Goal: Find specific page/section: Find specific page/section

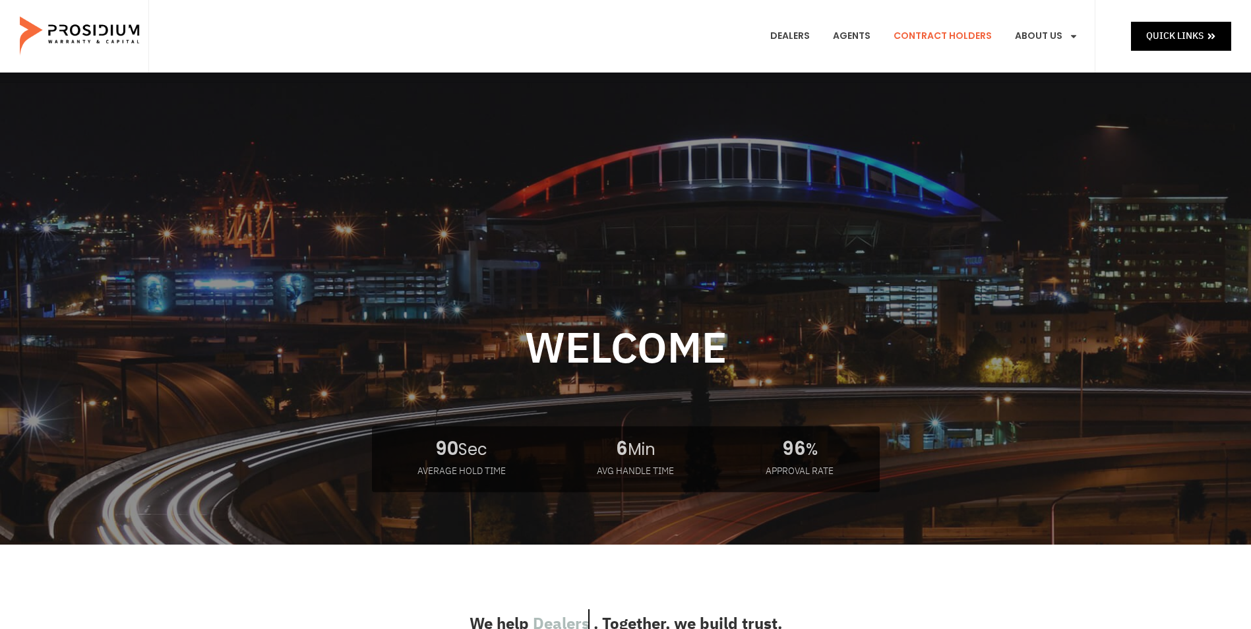
click at [954, 44] on link "Contract Holders" at bounding box center [943, 36] width 118 height 49
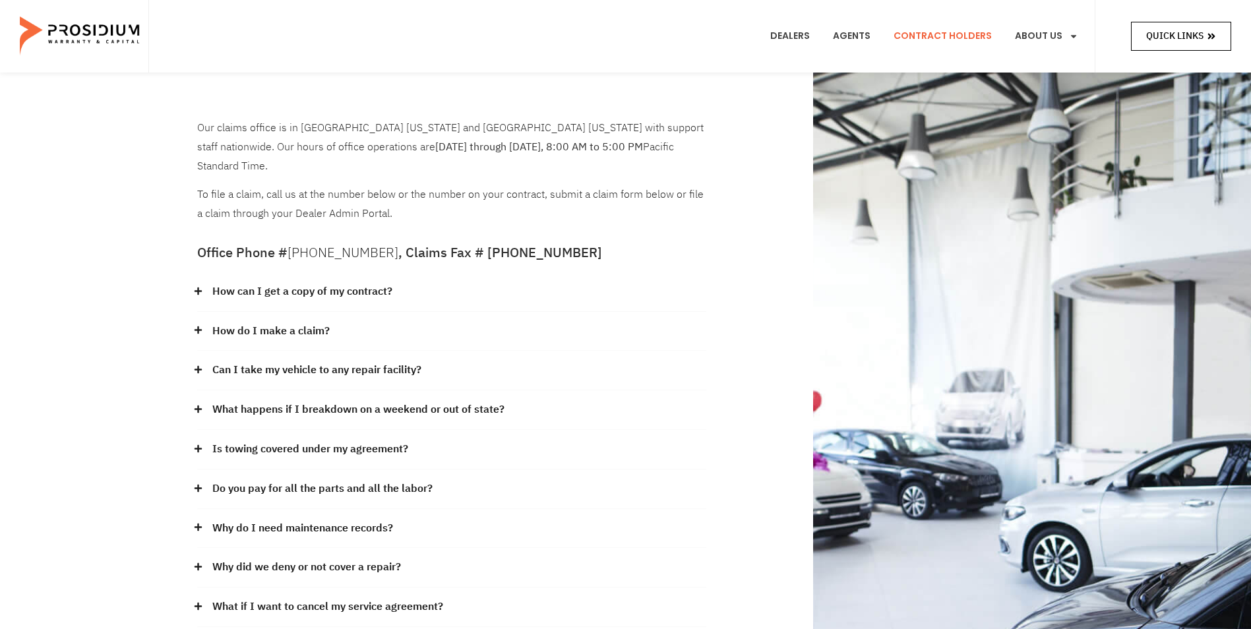
click at [1191, 34] on span "Quick Links" at bounding box center [1174, 36] width 57 height 16
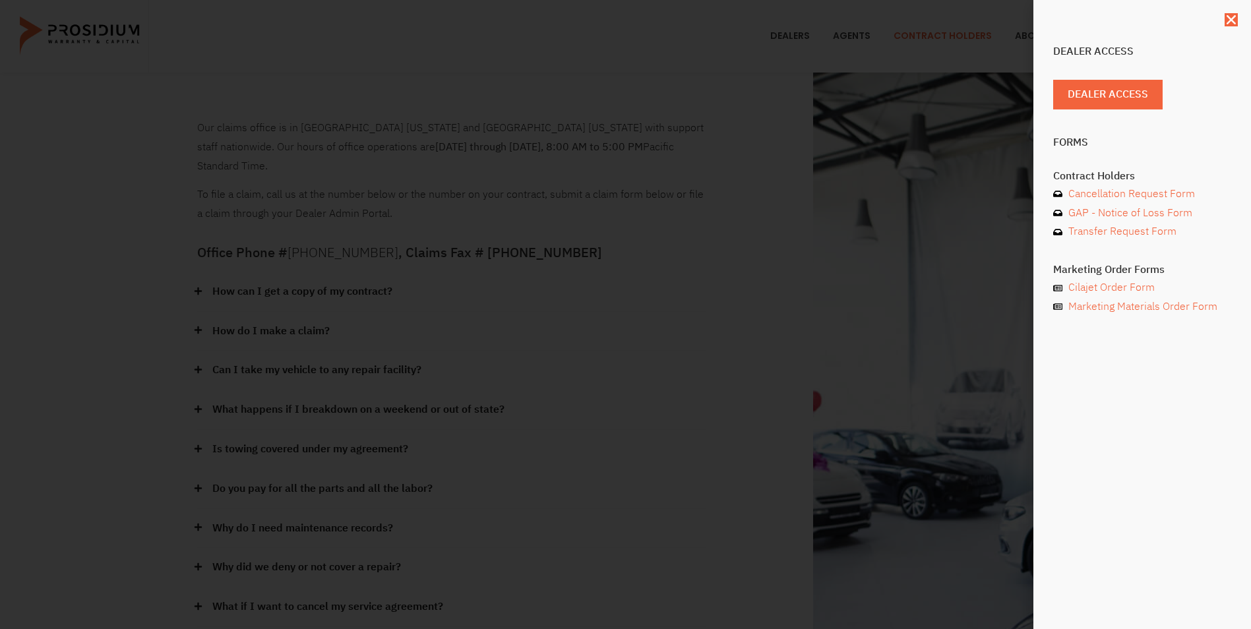
click at [1097, 78] on div "Dealer Access Dealer Access Forms Contract Holders Cancellation Request Form GA…" at bounding box center [1142, 191] width 178 height 303
click at [1103, 90] on span "Dealer Access" at bounding box center [1113, 94] width 80 height 19
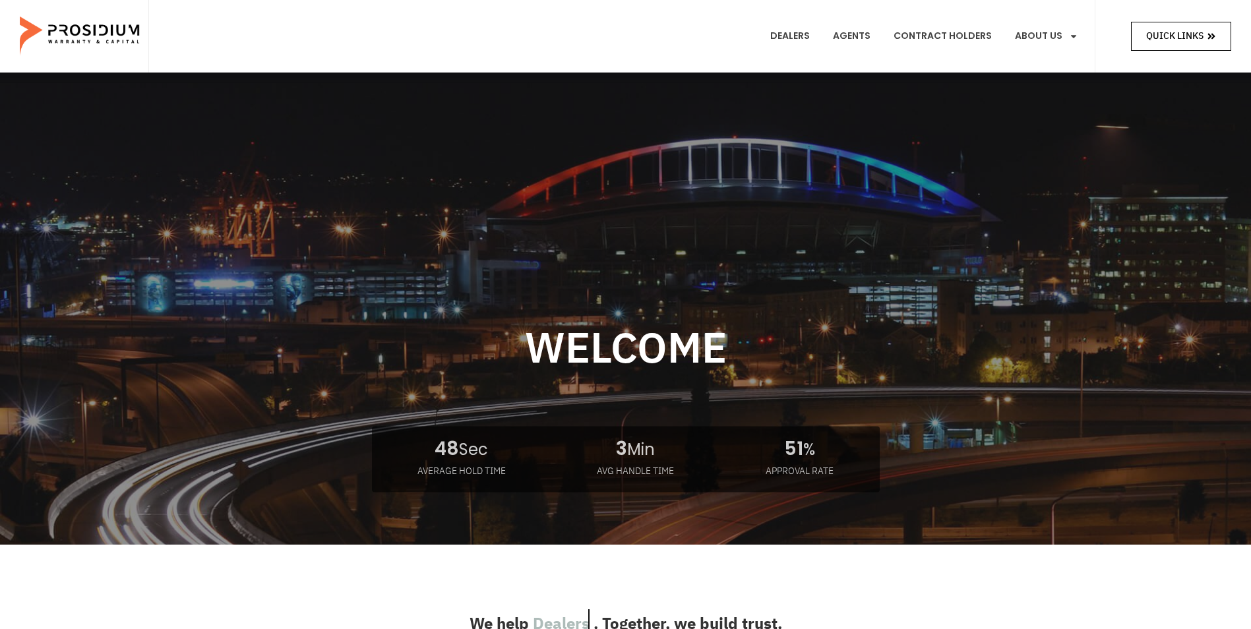
click at [1167, 31] on span "Quick Links" at bounding box center [1174, 36] width 57 height 16
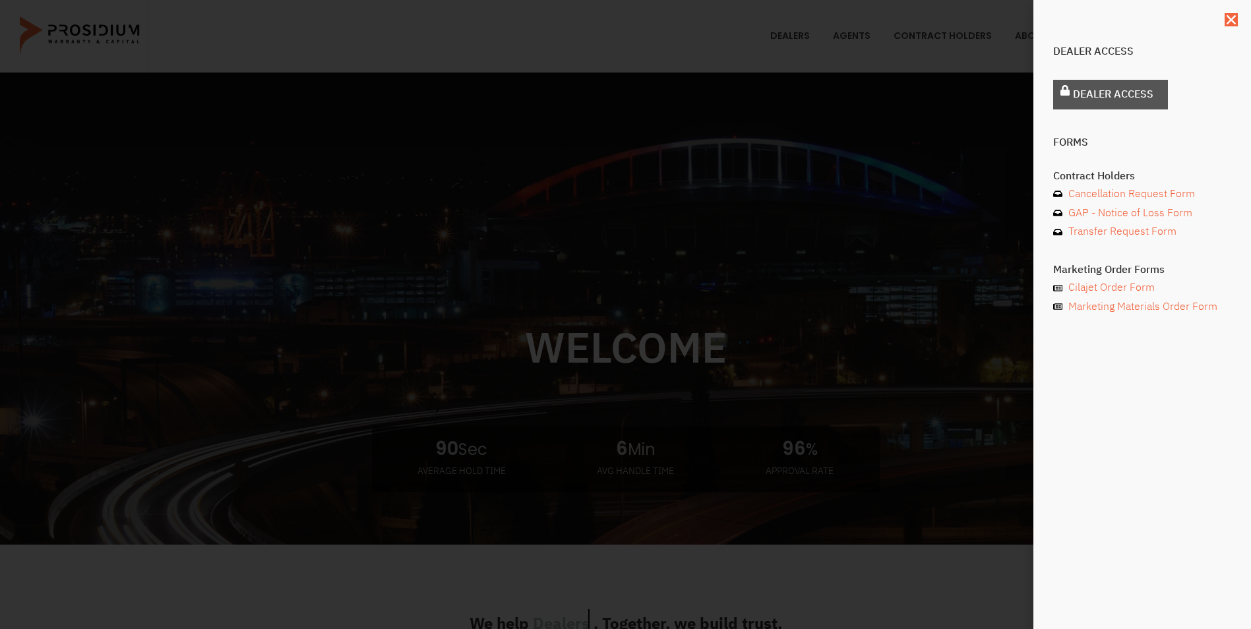
click at [1112, 101] on span "Dealer Access" at bounding box center [1113, 94] width 80 height 19
